Goal: Find specific page/section: Find specific page/section

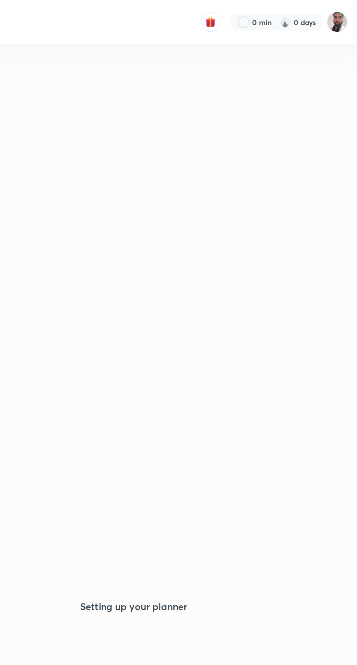
click at [350, 13] on img at bounding box center [345, 13] width 12 height 12
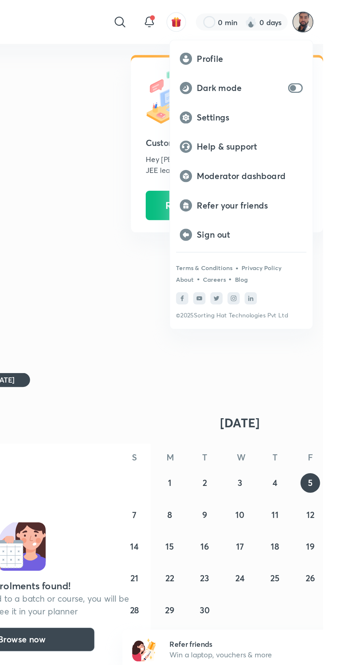
click at [325, 106] on p "Moderator dashboard" at bounding box center [313, 105] width 63 height 7
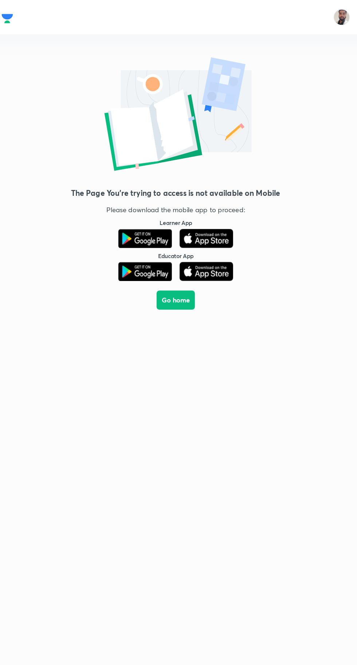
click at [310, 15] on img at bounding box center [305, 13] width 12 height 12
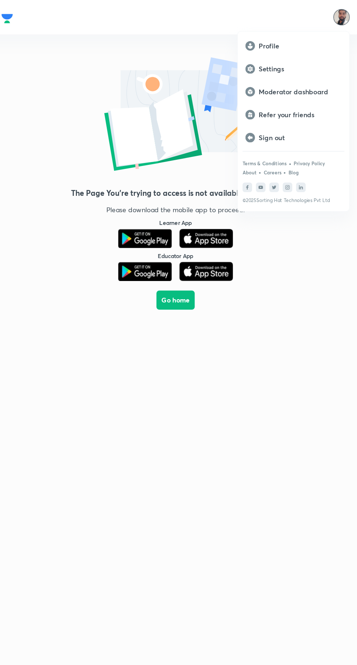
click at [282, 70] on p "Moderator dashboard" at bounding box center [273, 70] width 63 height 7
